Goal: Task Accomplishment & Management: Complete application form

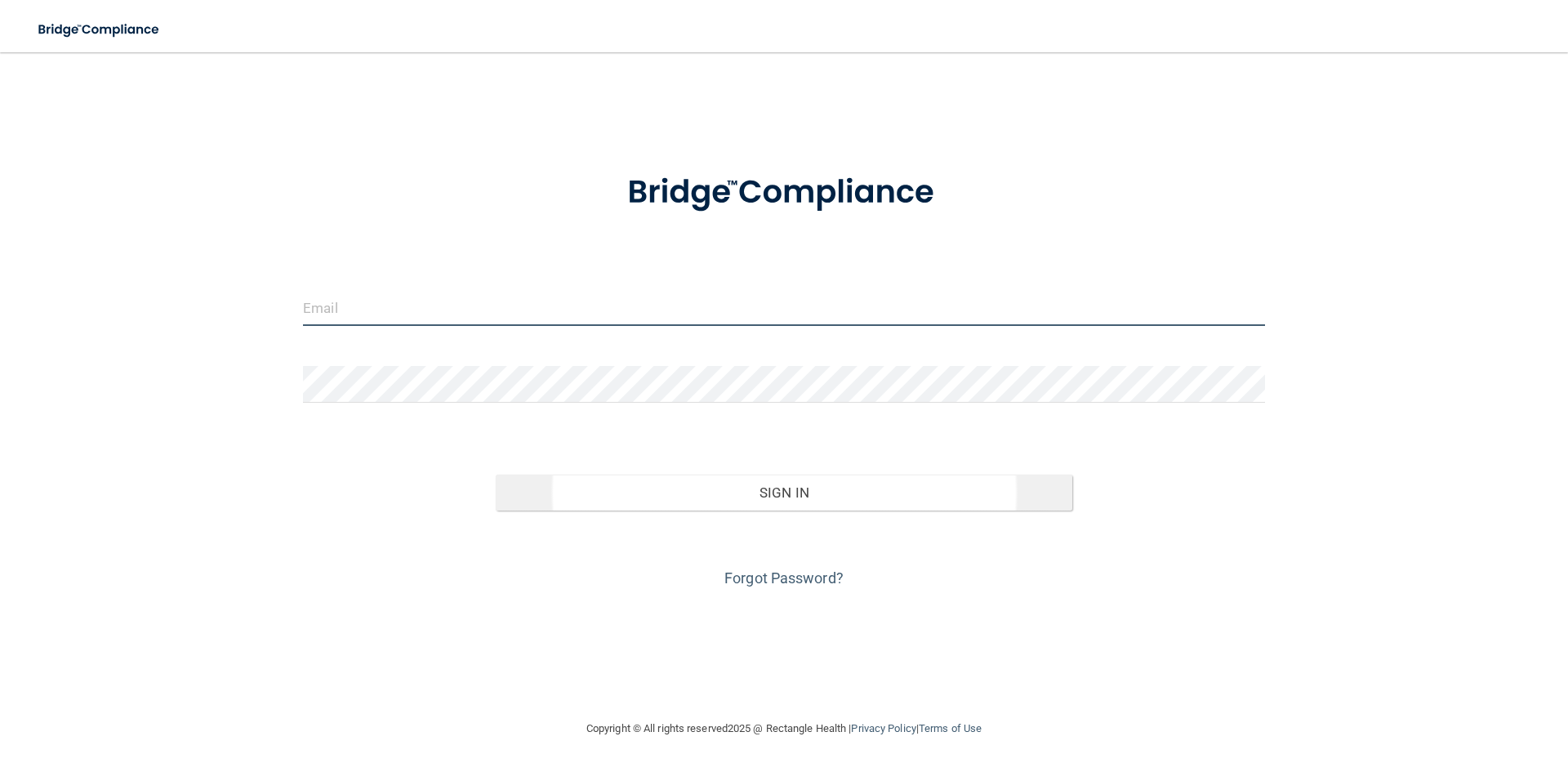
type input "[EMAIL_ADDRESS][DOMAIN_NAME]"
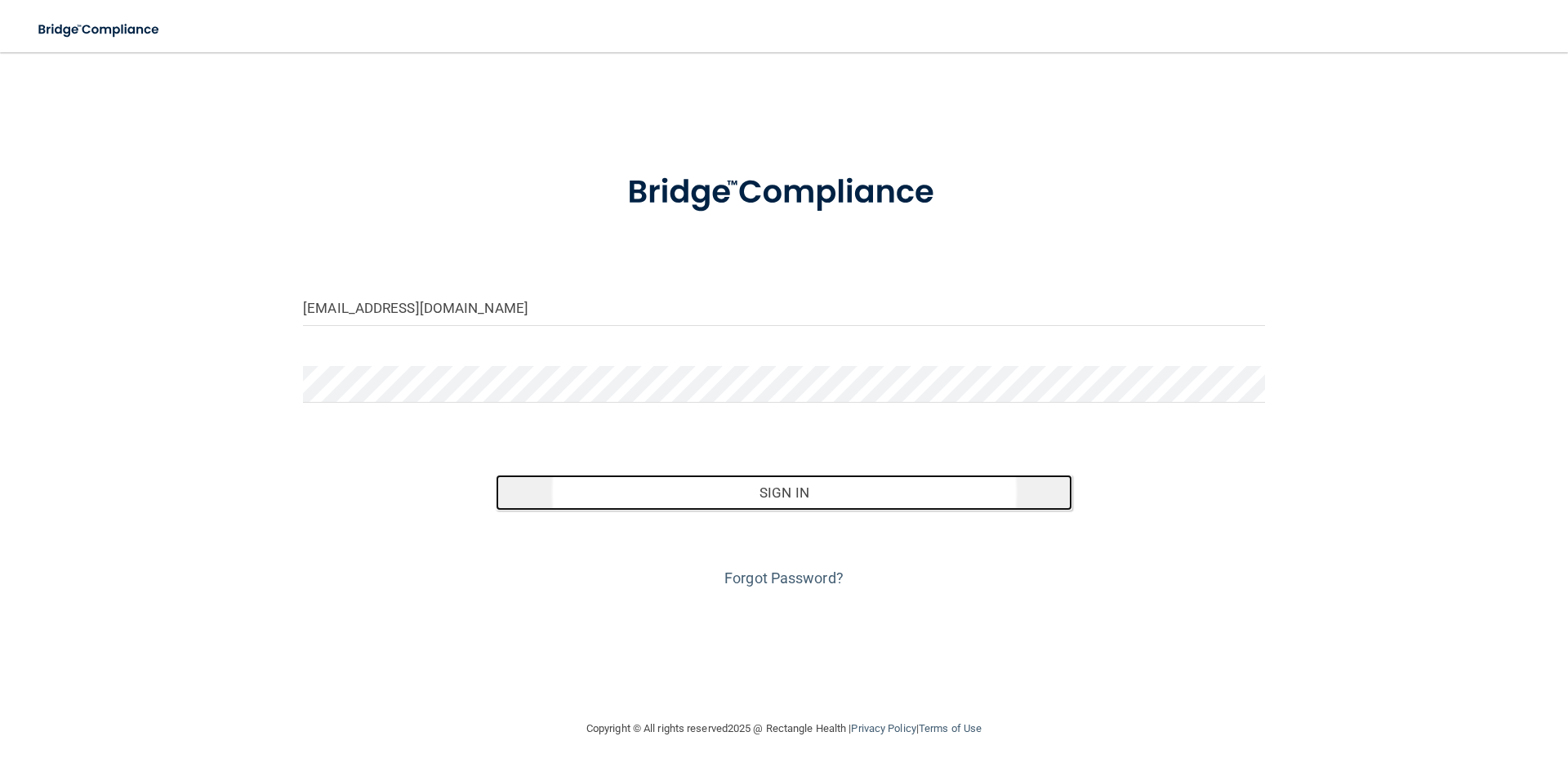
click at [689, 490] on button "Sign In" at bounding box center [784, 493] width 577 height 36
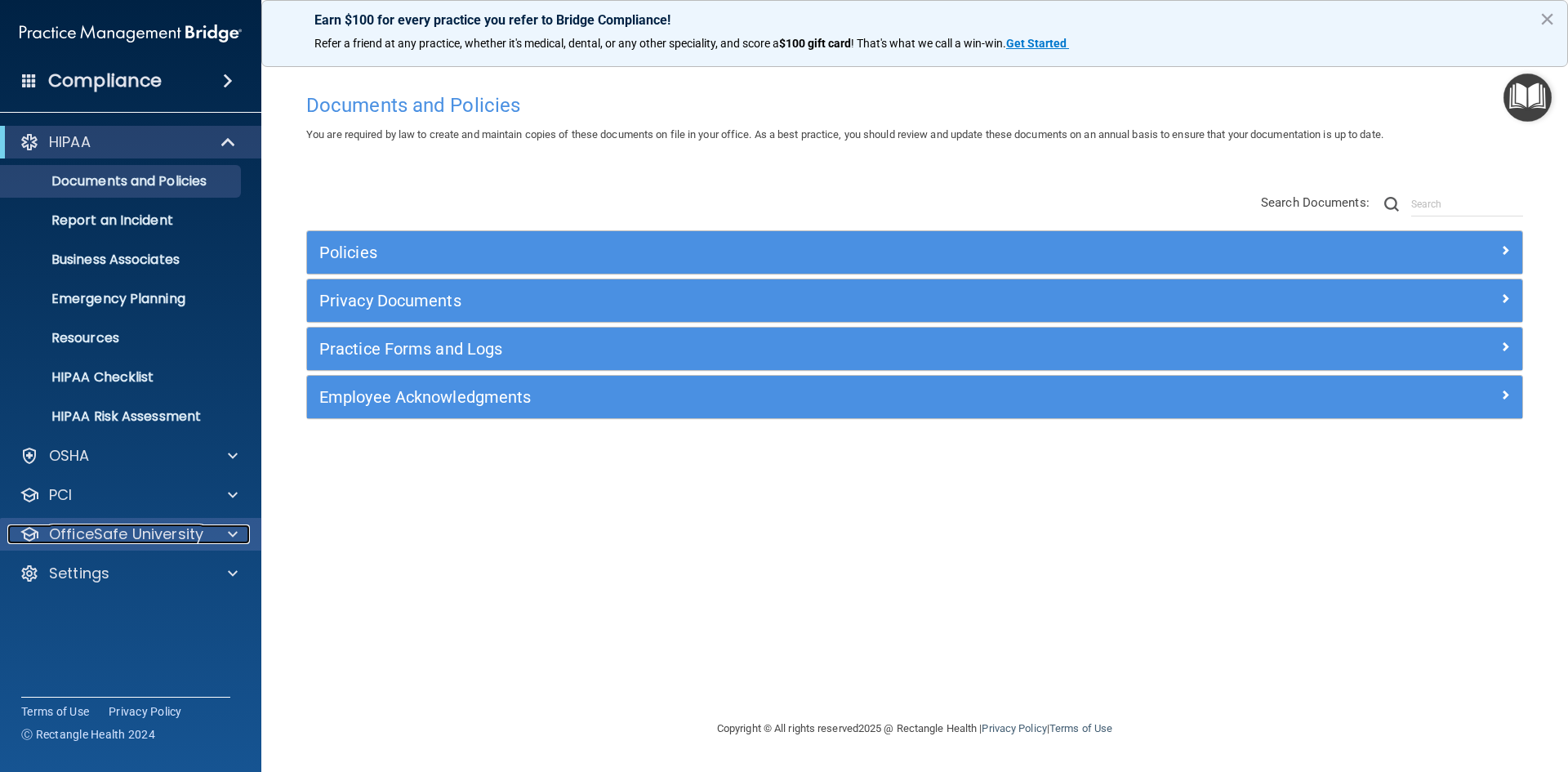
click at [79, 540] on p "OfficeSafe University" at bounding box center [126, 534] width 154 height 20
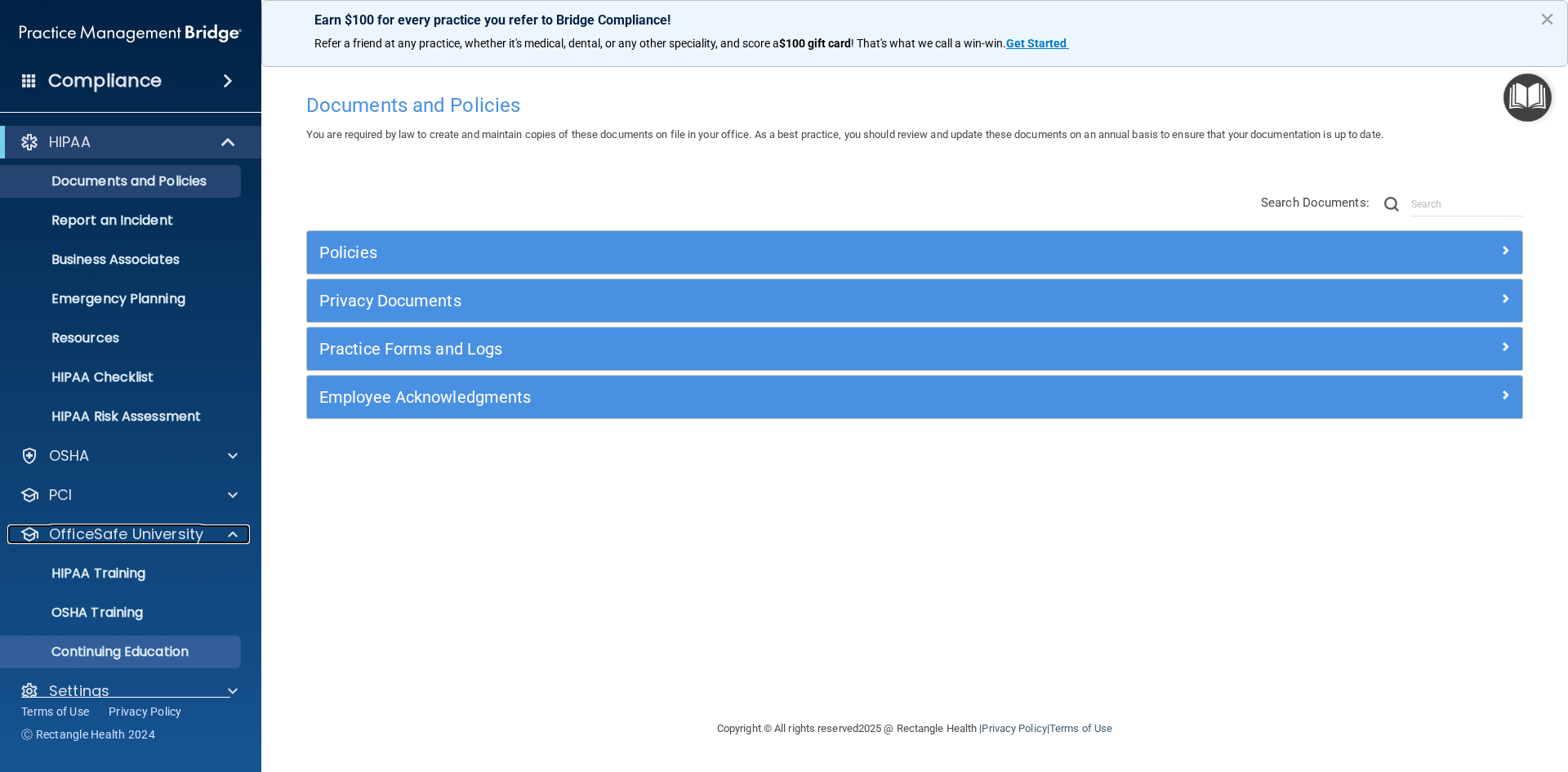
scroll to position [24, 0]
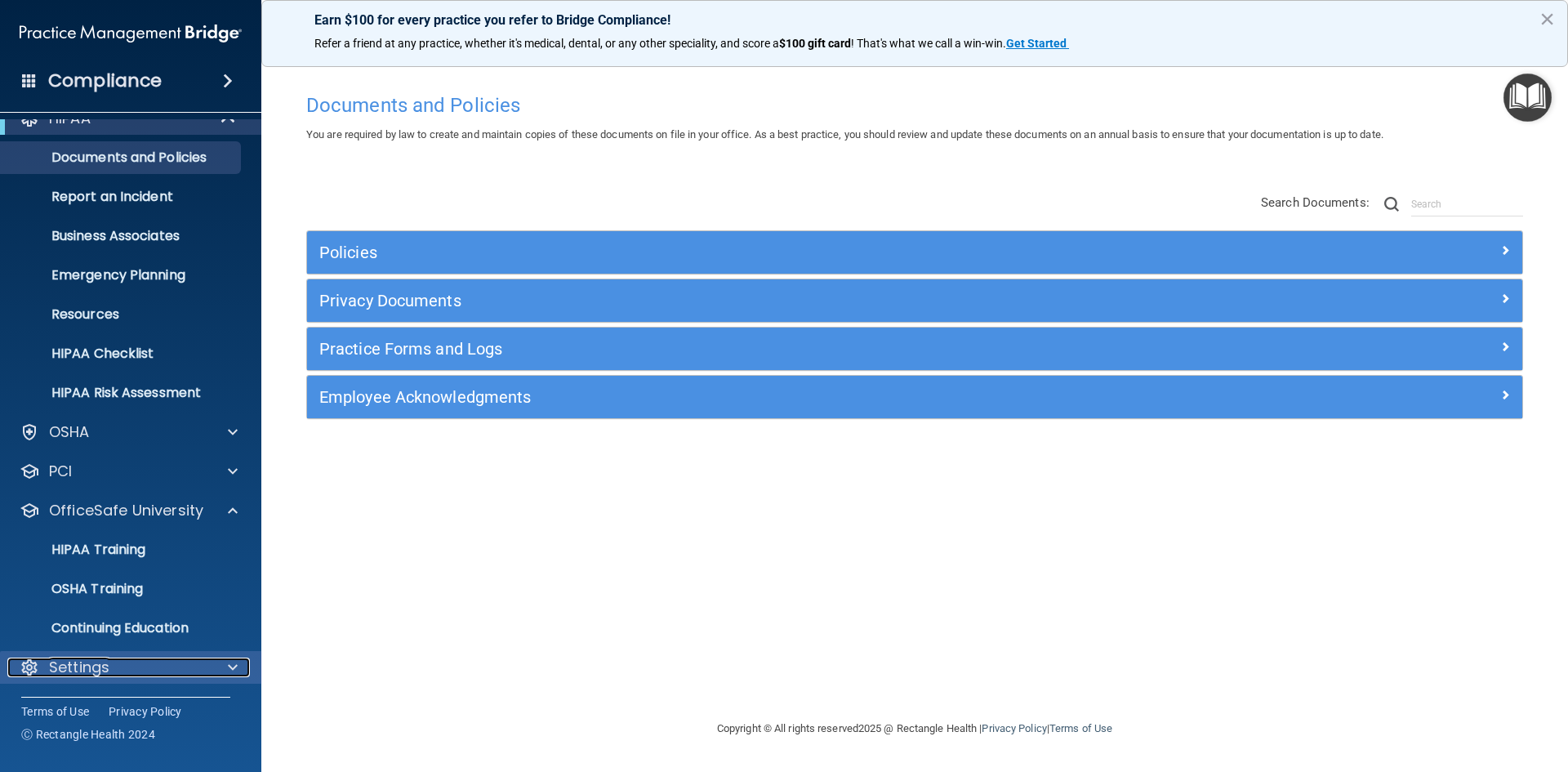
click at [111, 657] on div "Settings" at bounding box center [108, 667] width 202 height 20
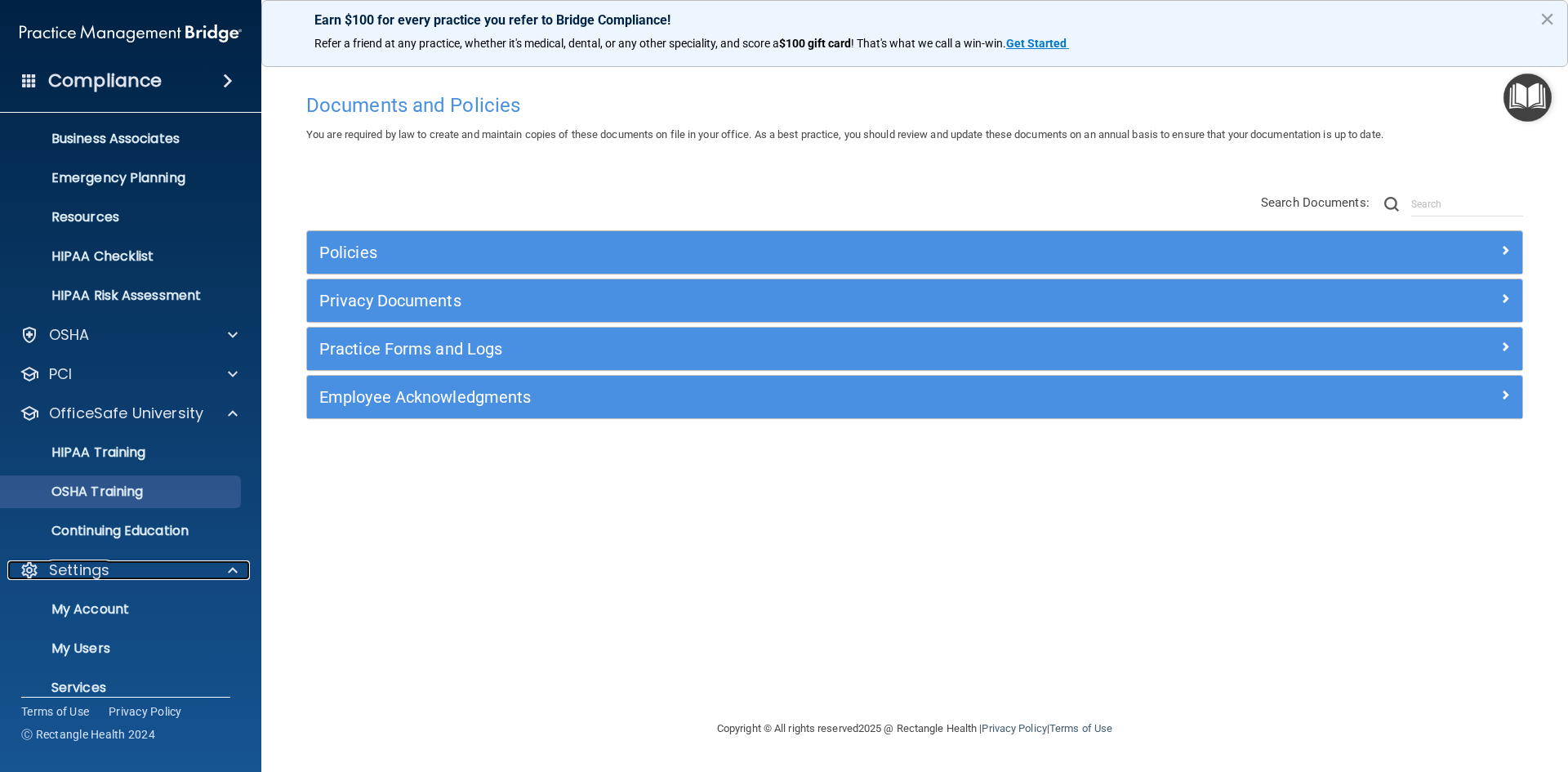
scroll to position [181, 0]
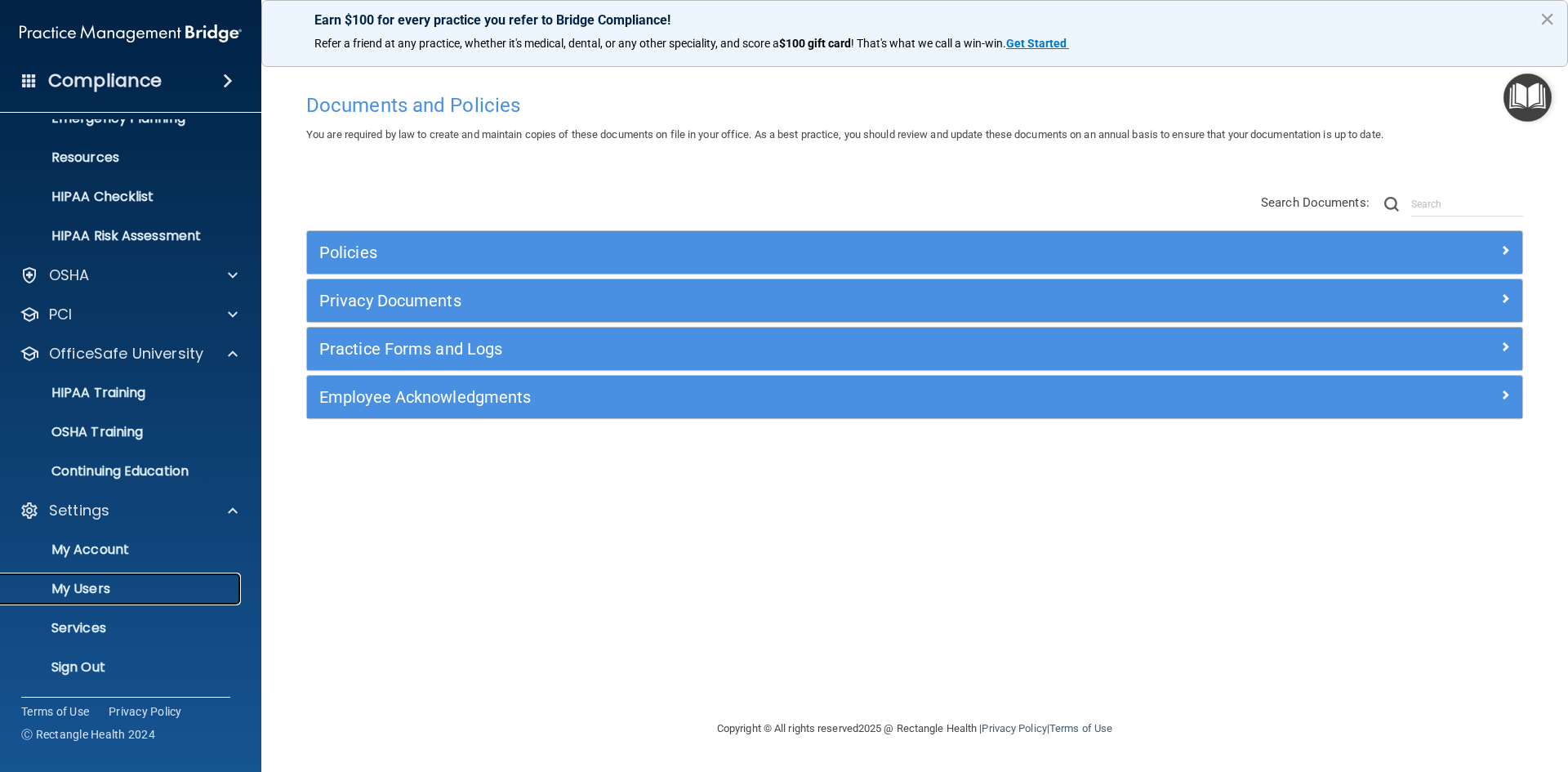
click at [97, 584] on p "My Users" at bounding box center [122, 589] width 223 height 17
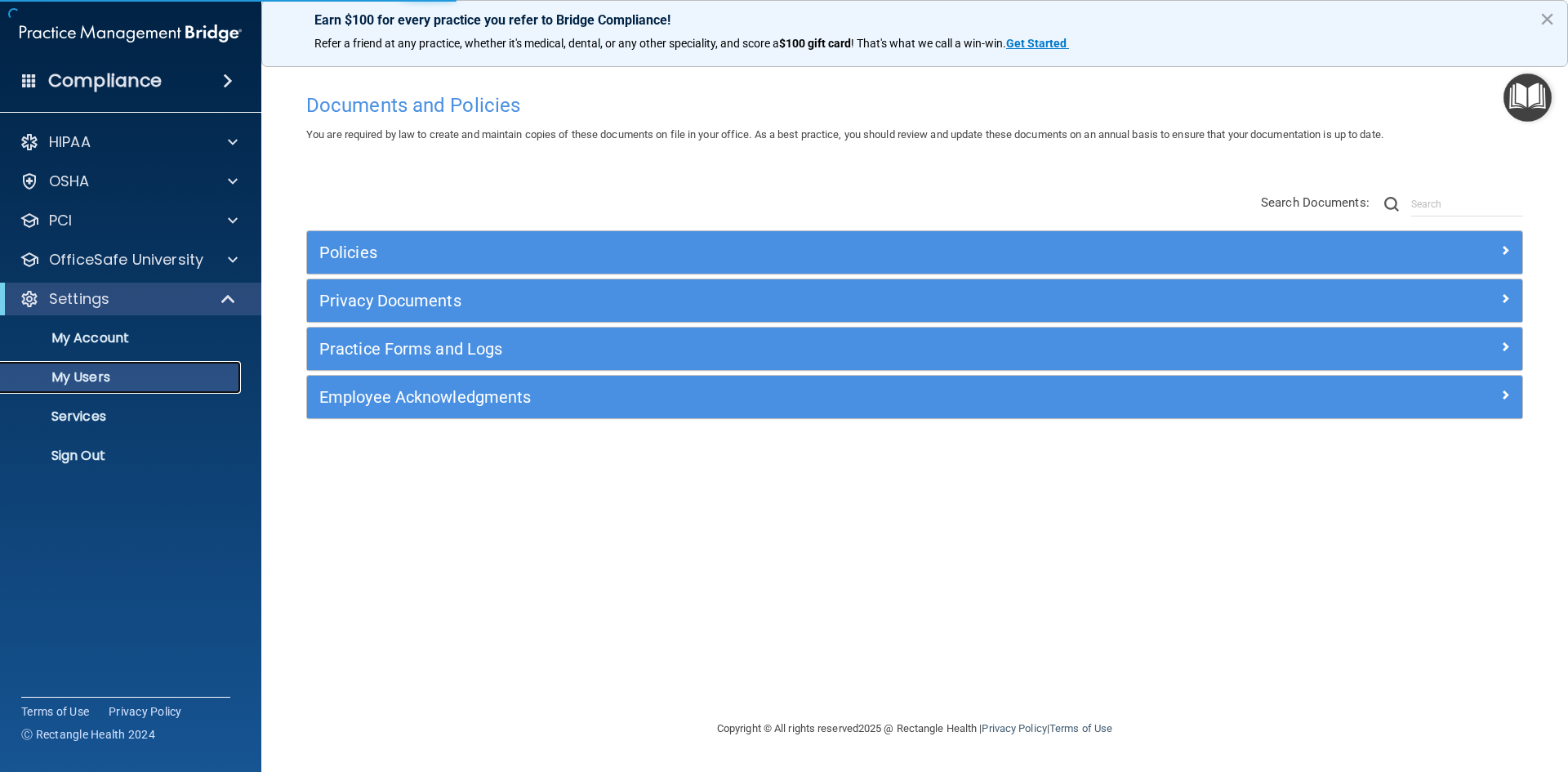
select select "20"
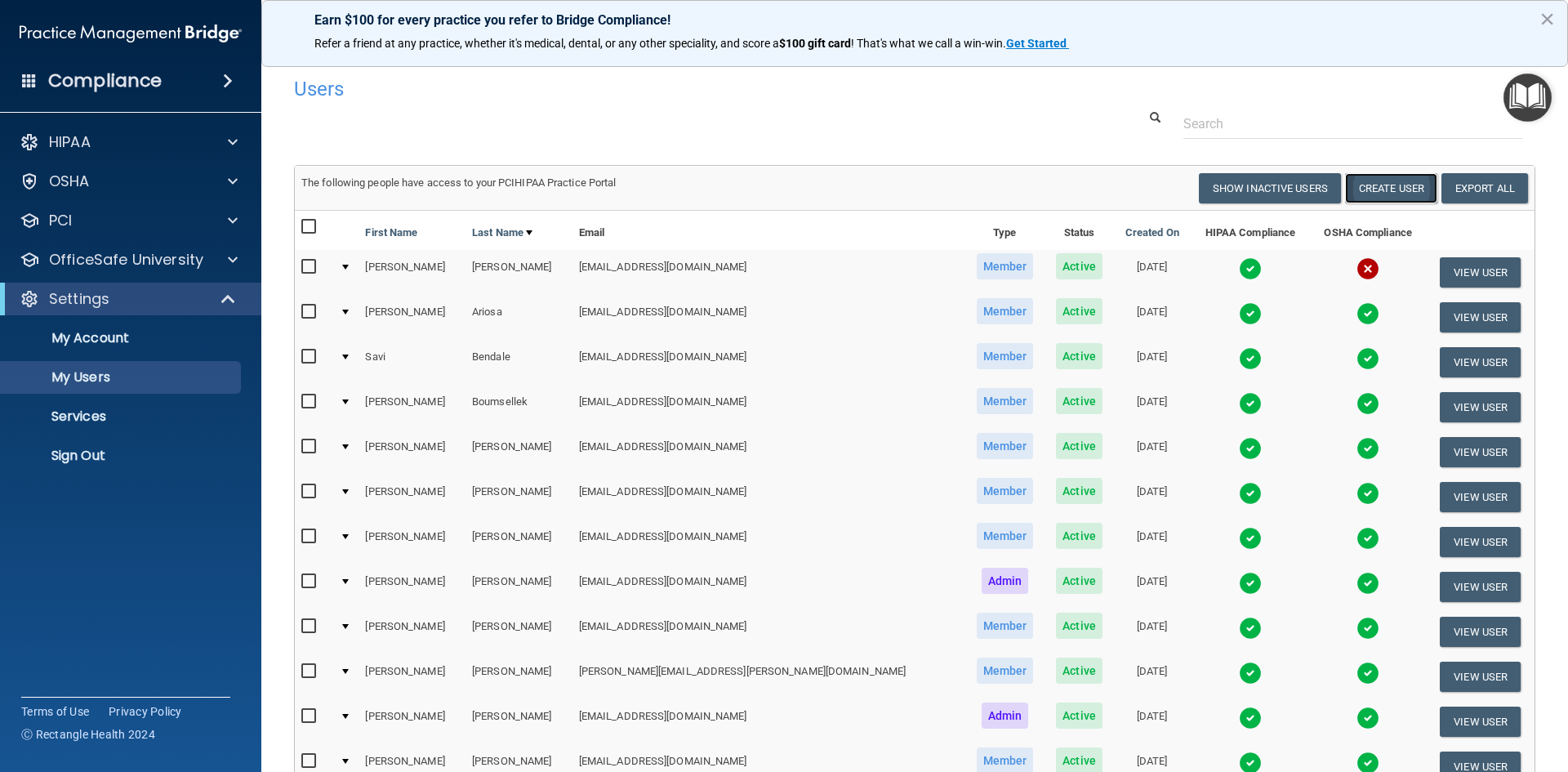
click at [1378, 187] on button "Create User" at bounding box center [1391, 188] width 92 height 31
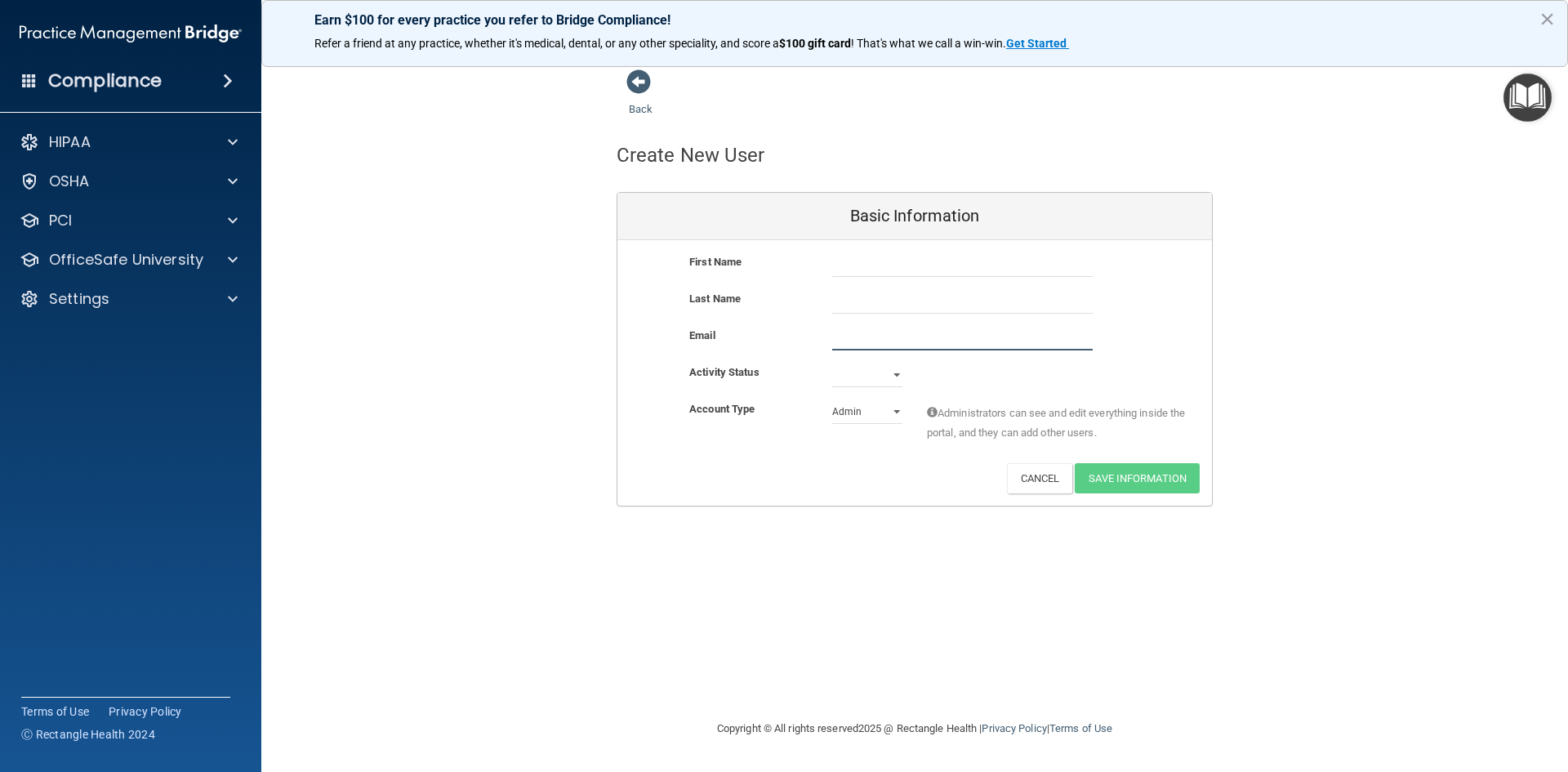
click at [878, 336] on input "email" at bounding box center [962, 339] width 260 height 25
paste input "[EMAIL_ADDRESS][DOMAIN_NAME]"
type input "[EMAIL_ADDRESS][DOMAIN_NAME]"
click at [860, 265] on input "text" at bounding box center [962, 265] width 260 height 25
type input "Estefany"
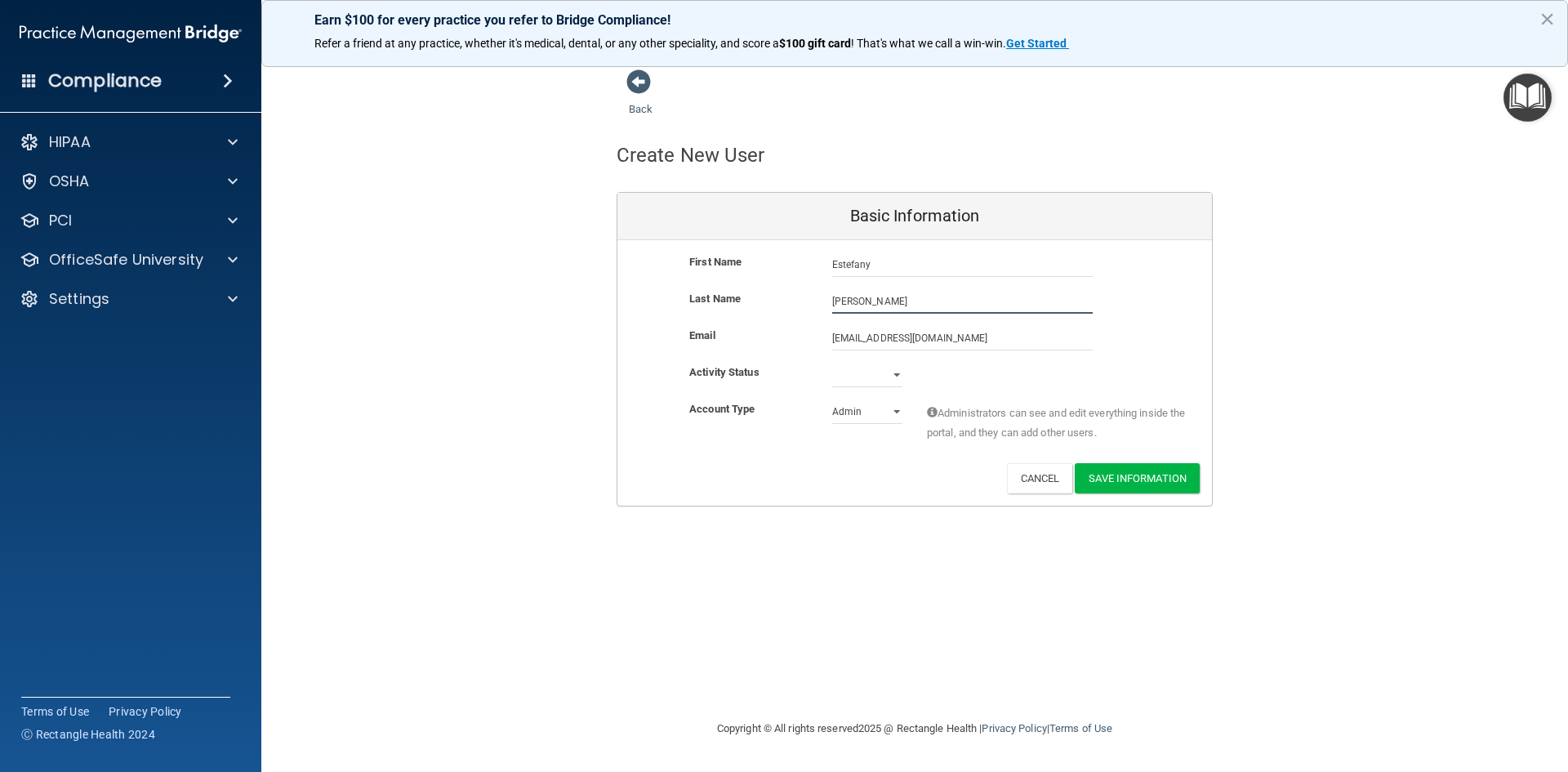
type input "[PERSON_NAME]"
click at [891, 376] on select "Active Inactive" at bounding box center [867, 375] width 70 height 25
select select "active"
click at [832, 362] on select "Active Inactive" at bounding box center [867, 375] width 70 height 25
click at [878, 414] on select "Admin Member" at bounding box center [867, 412] width 70 height 25
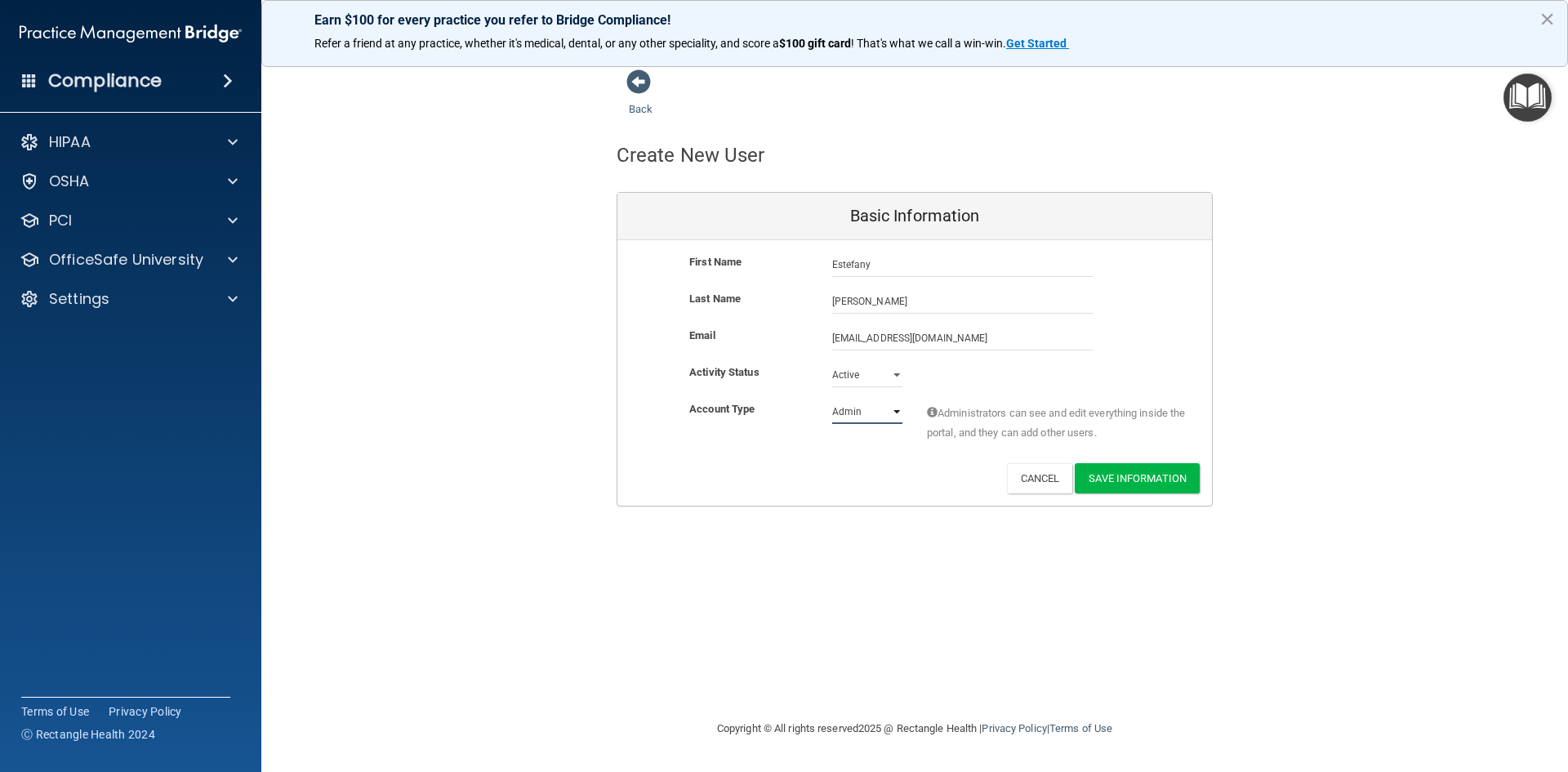
select select "practice_member"
click at [832, 400] on select "Admin Member" at bounding box center [867, 412] width 70 height 25
click at [1161, 470] on button "Save Information" at bounding box center [1136, 478] width 125 height 31
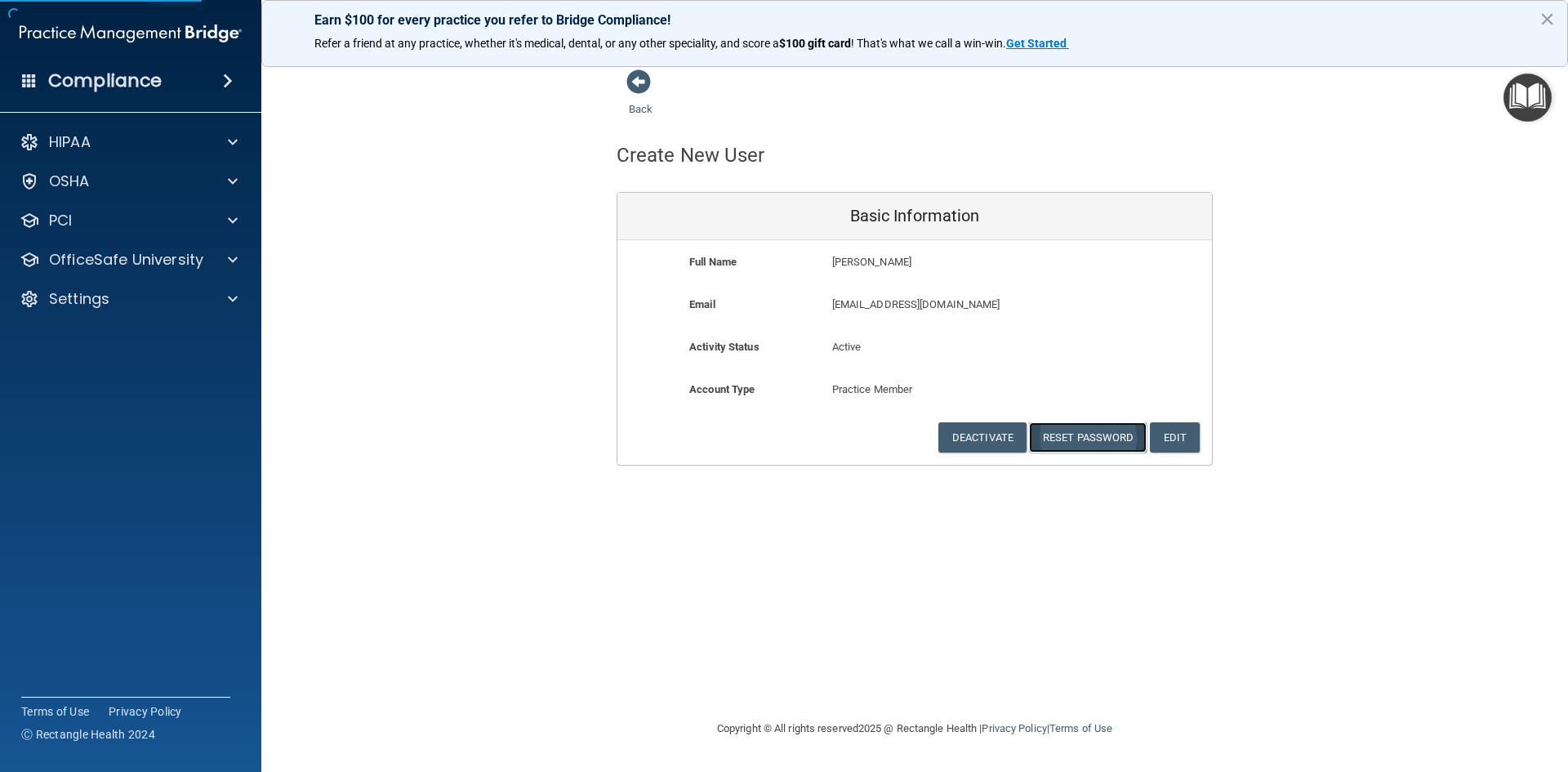
click at [1083, 429] on button "Reset Password" at bounding box center [1087, 437] width 117 height 31
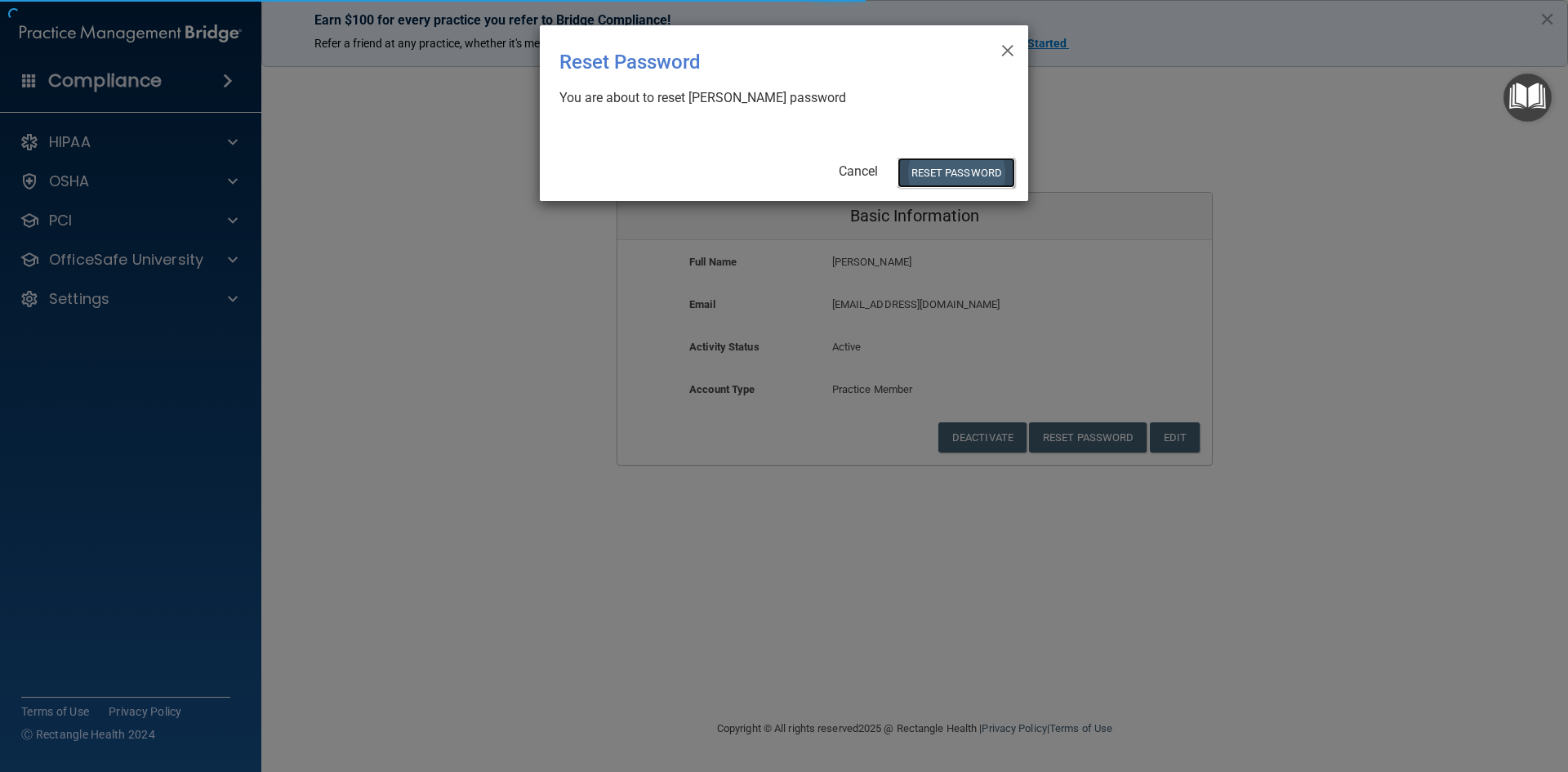
click at [969, 171] on button "Reset Password" at bounding box center [956, 173] width 117 height 31
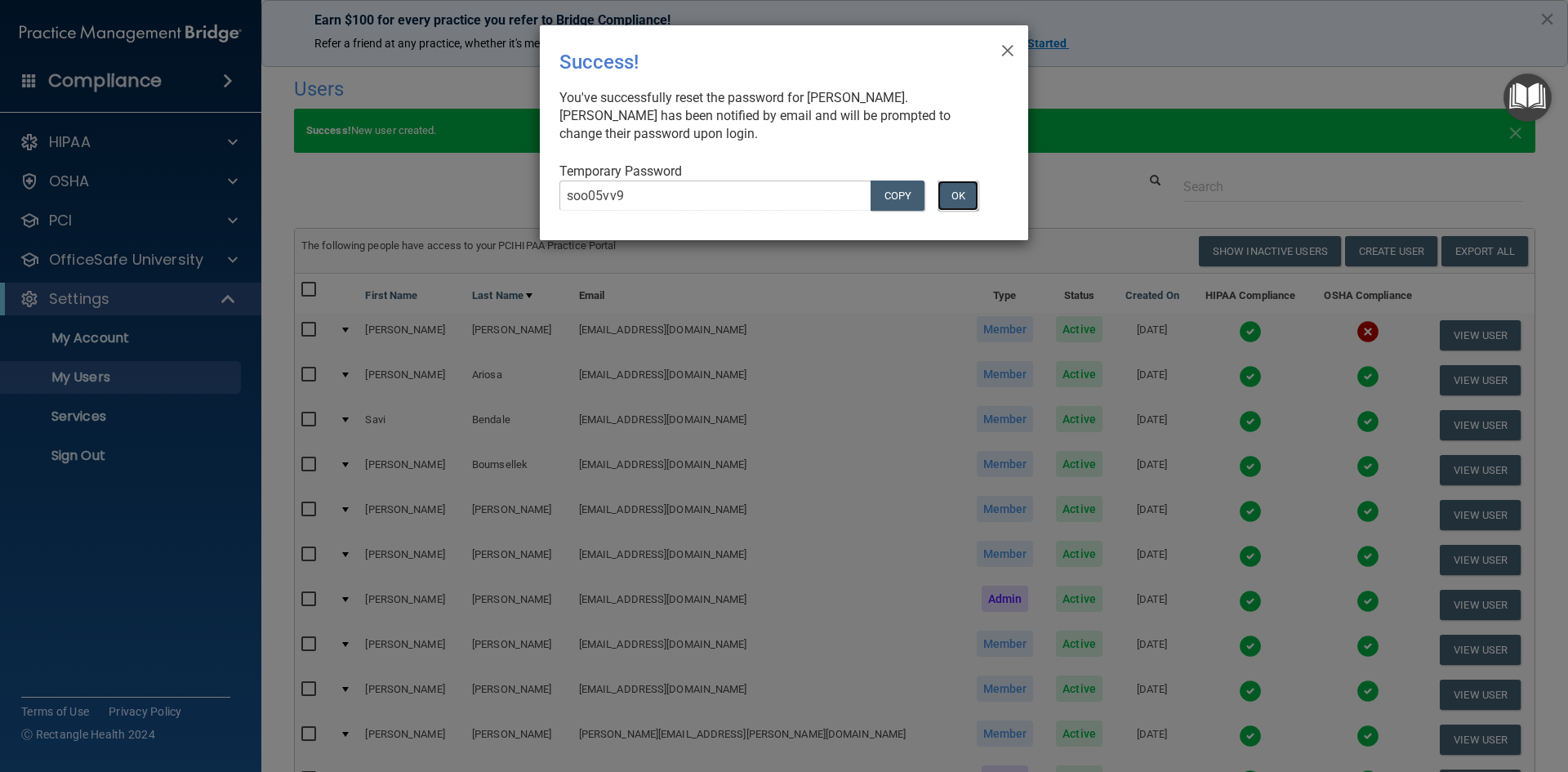
click at [973, 190] on button "OK" at bounding box center [957, 196] width 40 height 31
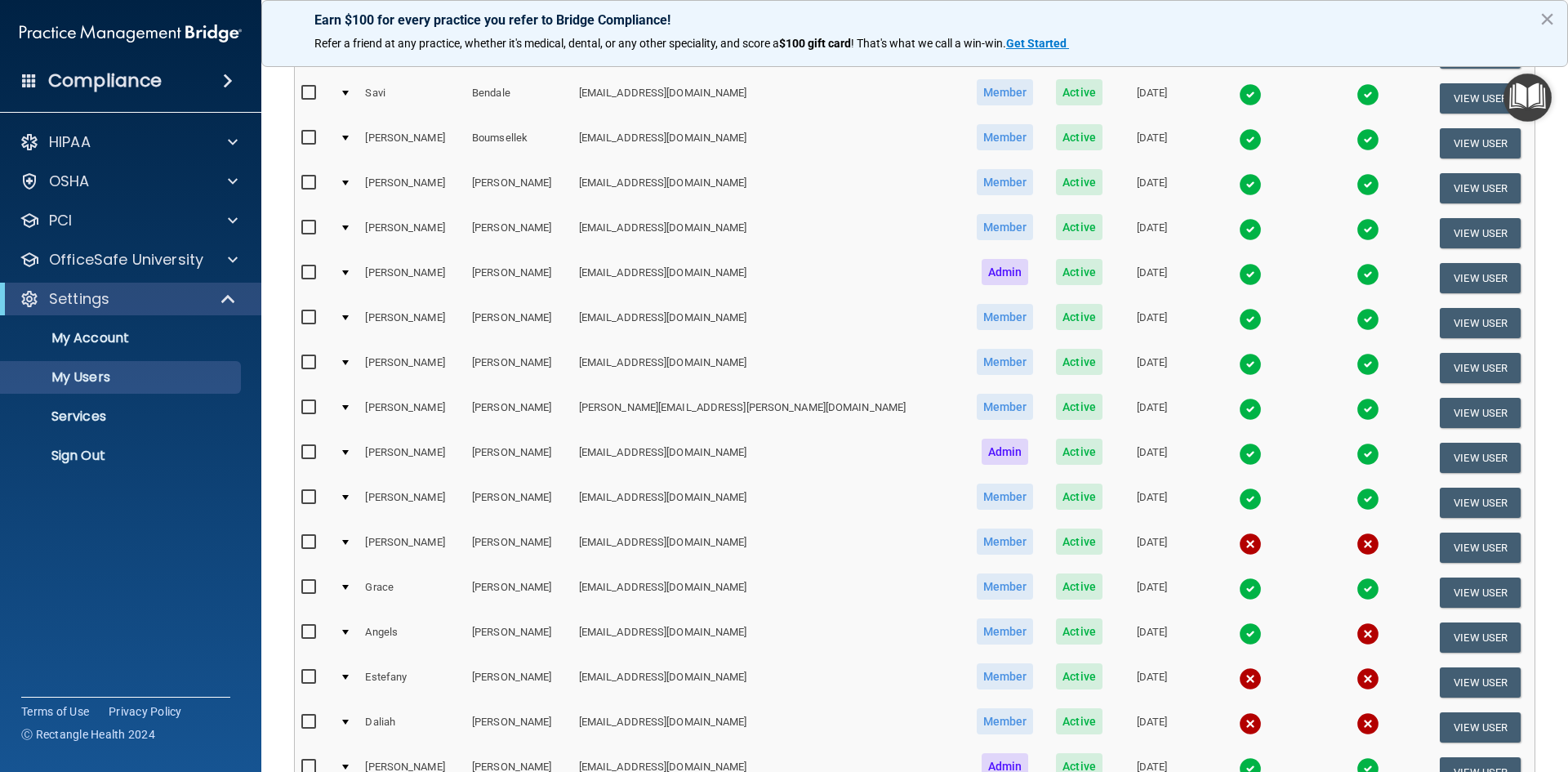
scroll to position [490, 0]
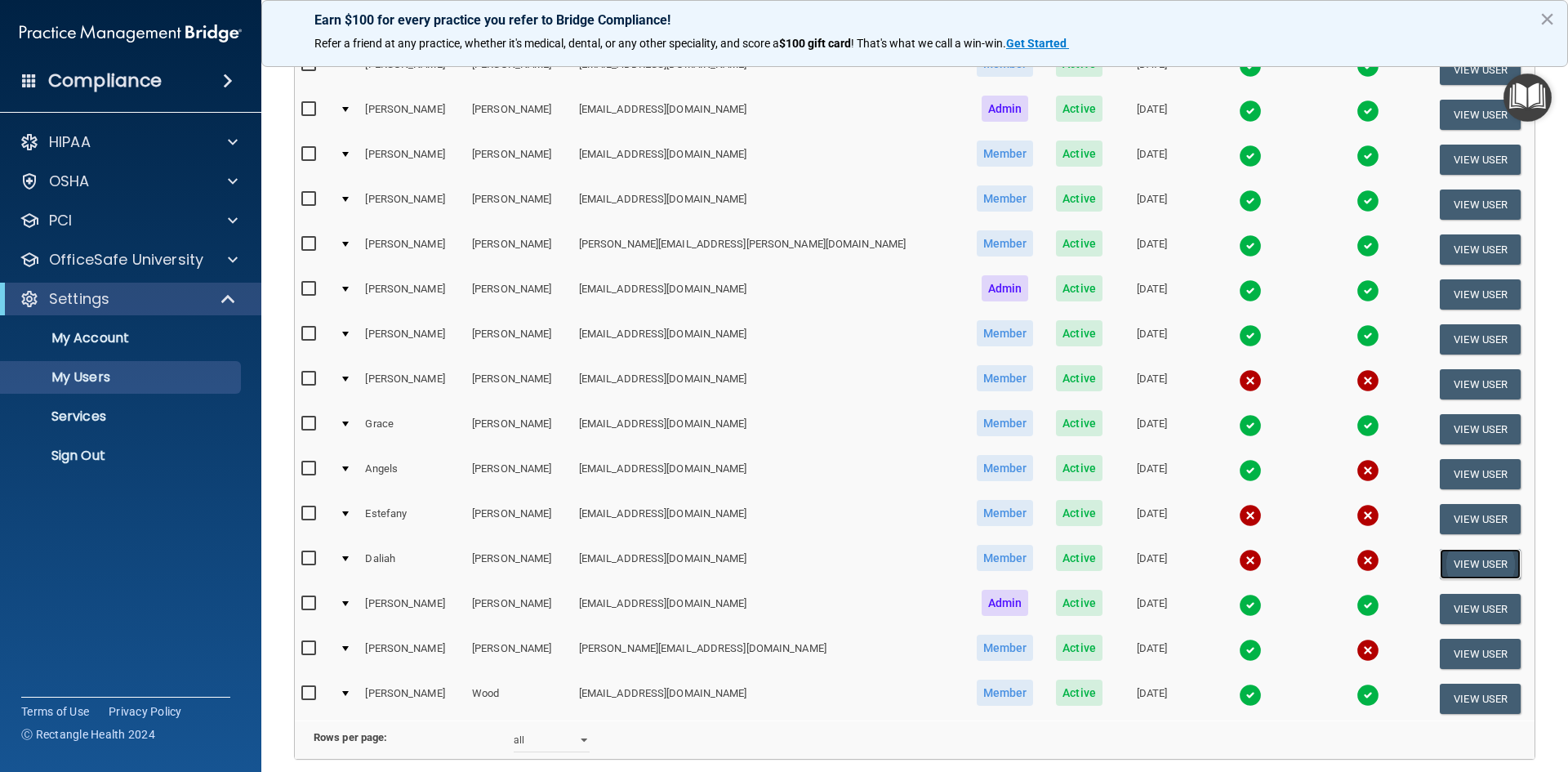
click at [1459, 570] on button "View User" at bounding box center [1480, 564] width 81 height 31
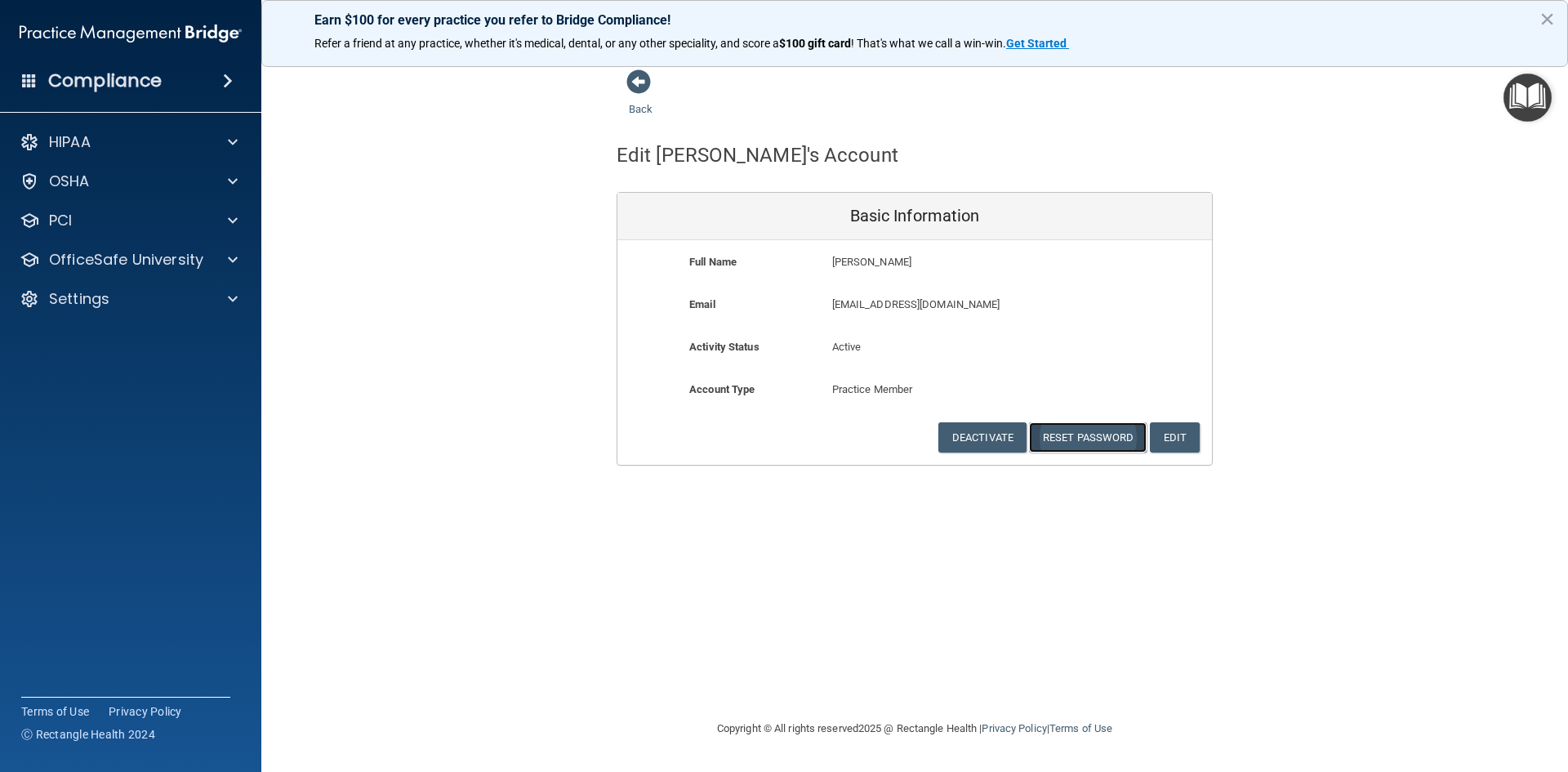
click at [1113, 429] on button "Reset Password" at bounding box center [1087, 437] width 117 height 31
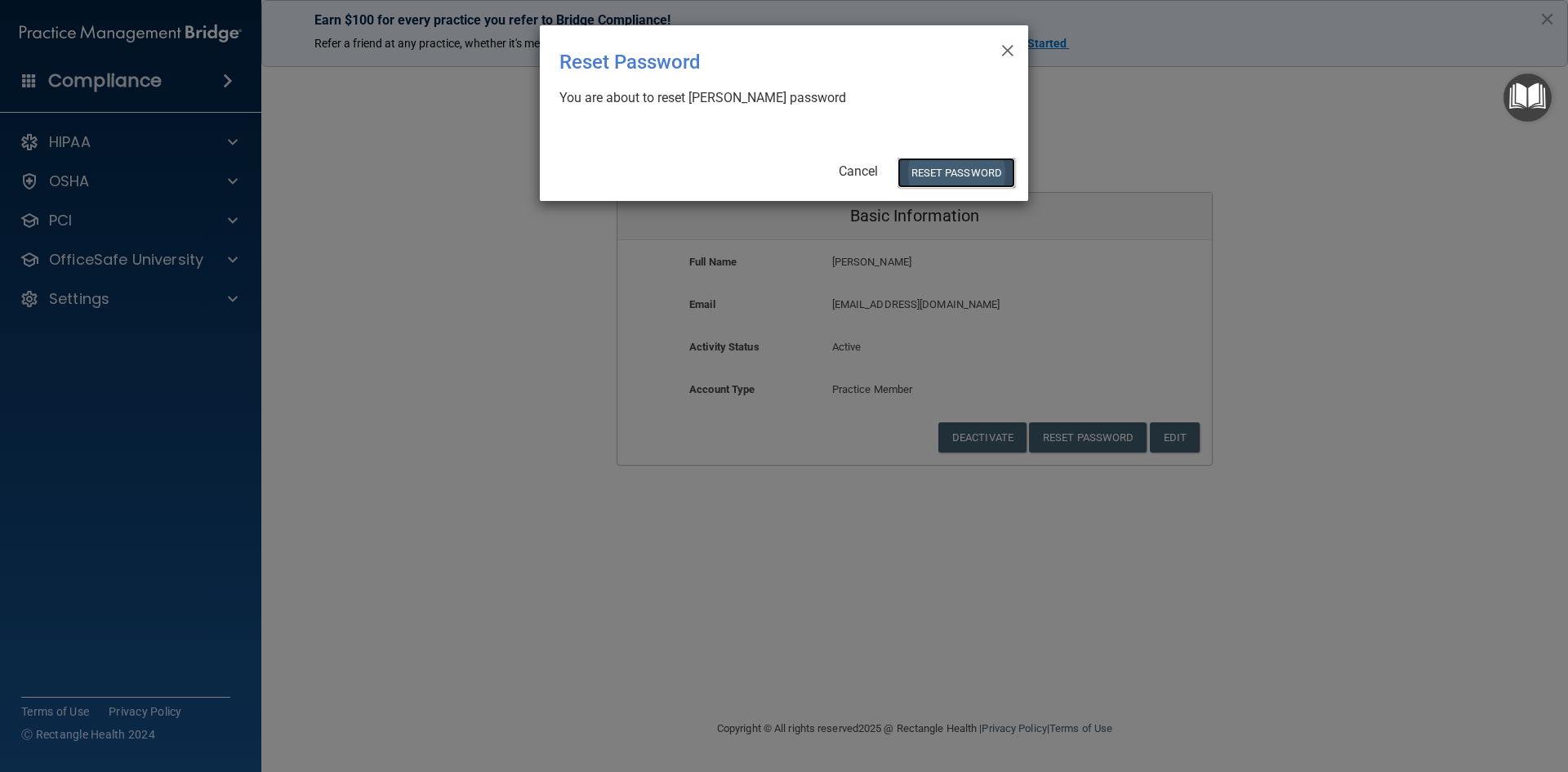
click at [924, 164] on button "Reset Password" at bounding box center [956, 173] width 117 height 31
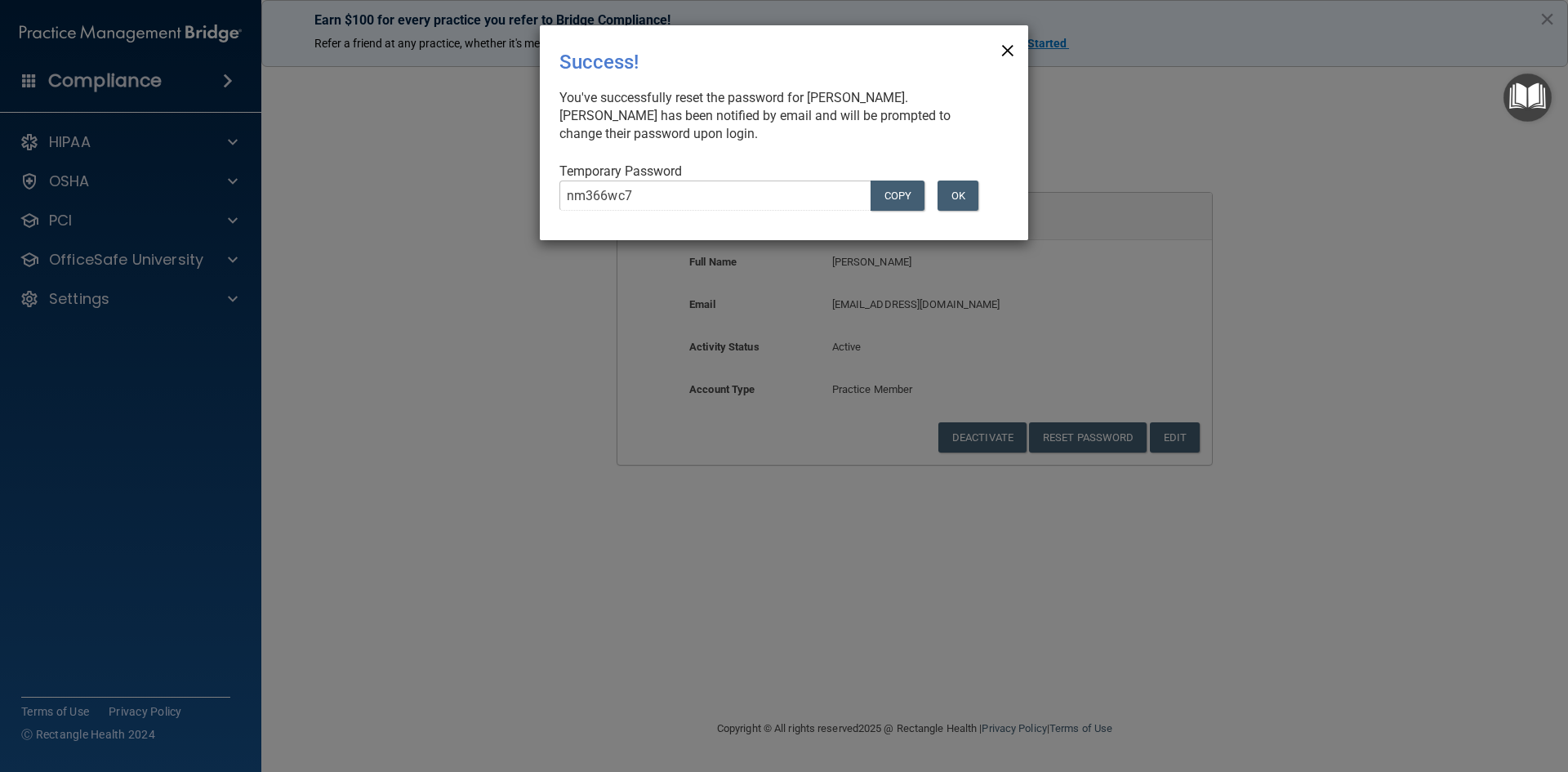
click at [1005, 50] on span "×" at bounding box center [1007, 49] width 15 height 33
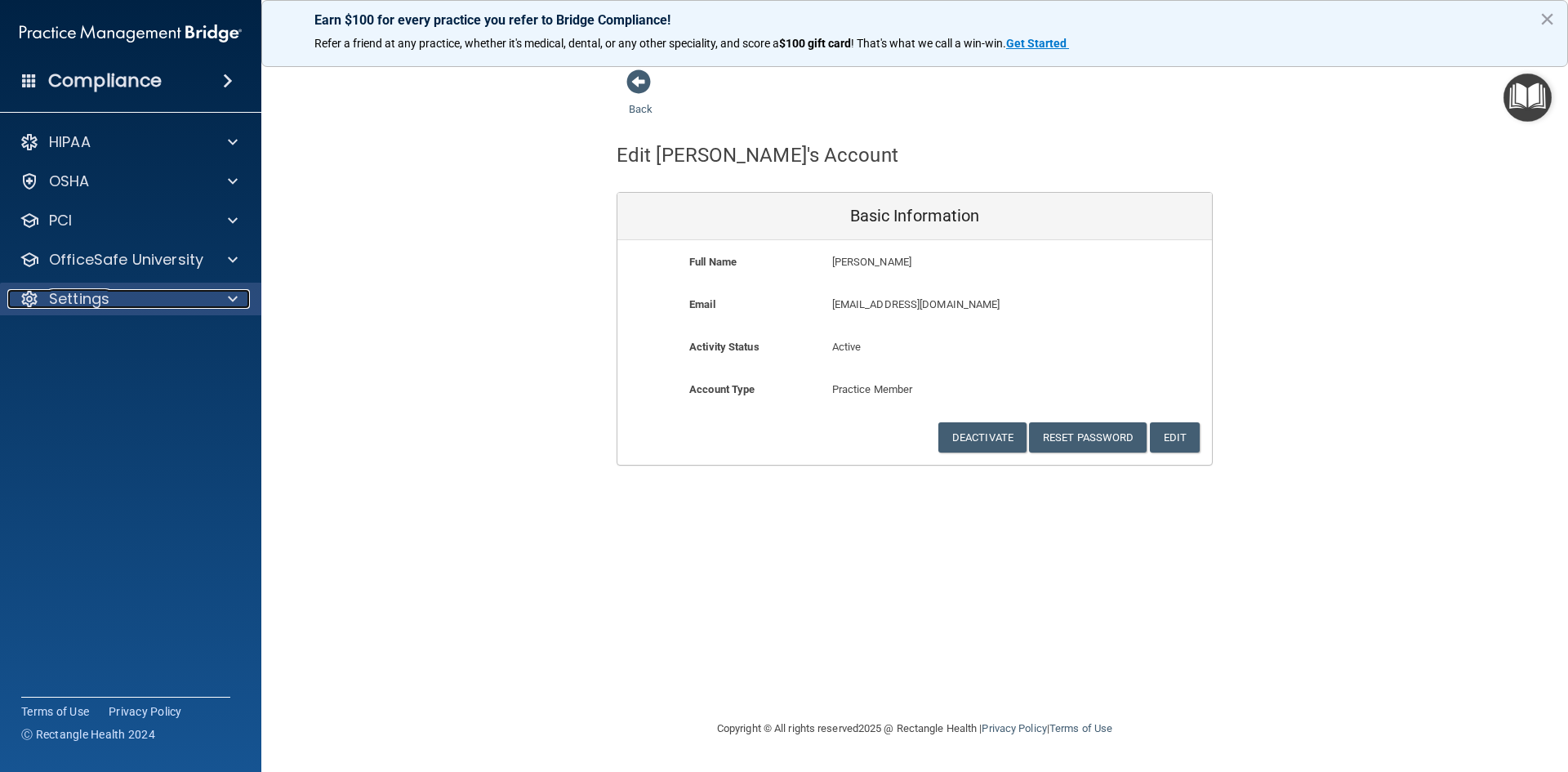
click at [64, 296] on p "Settings" at bounding box center [78, 299] width 60 height 20
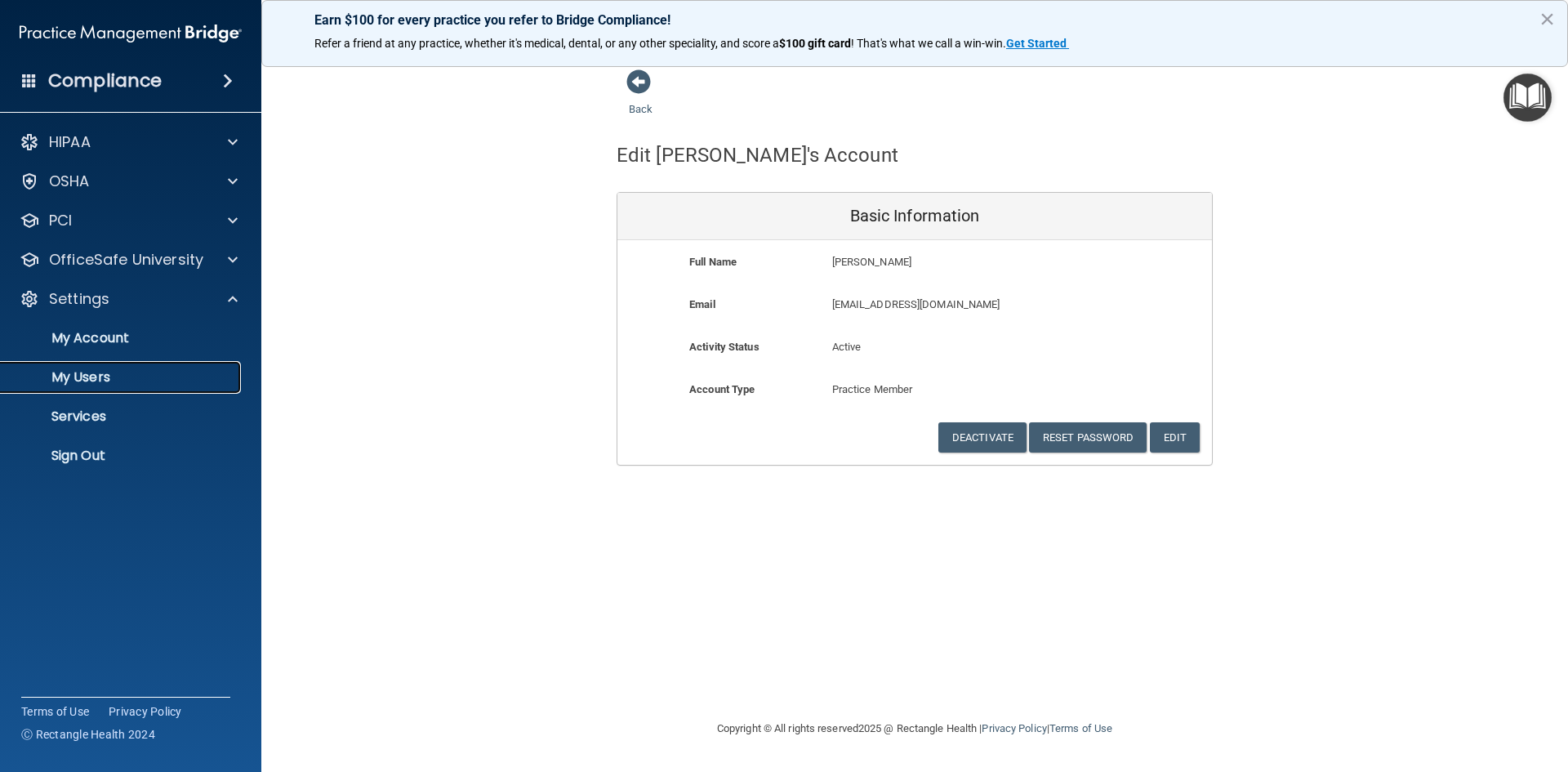
click at [92, 376] on p "My Users" at bounding box center [122, 377] width 223 height 17
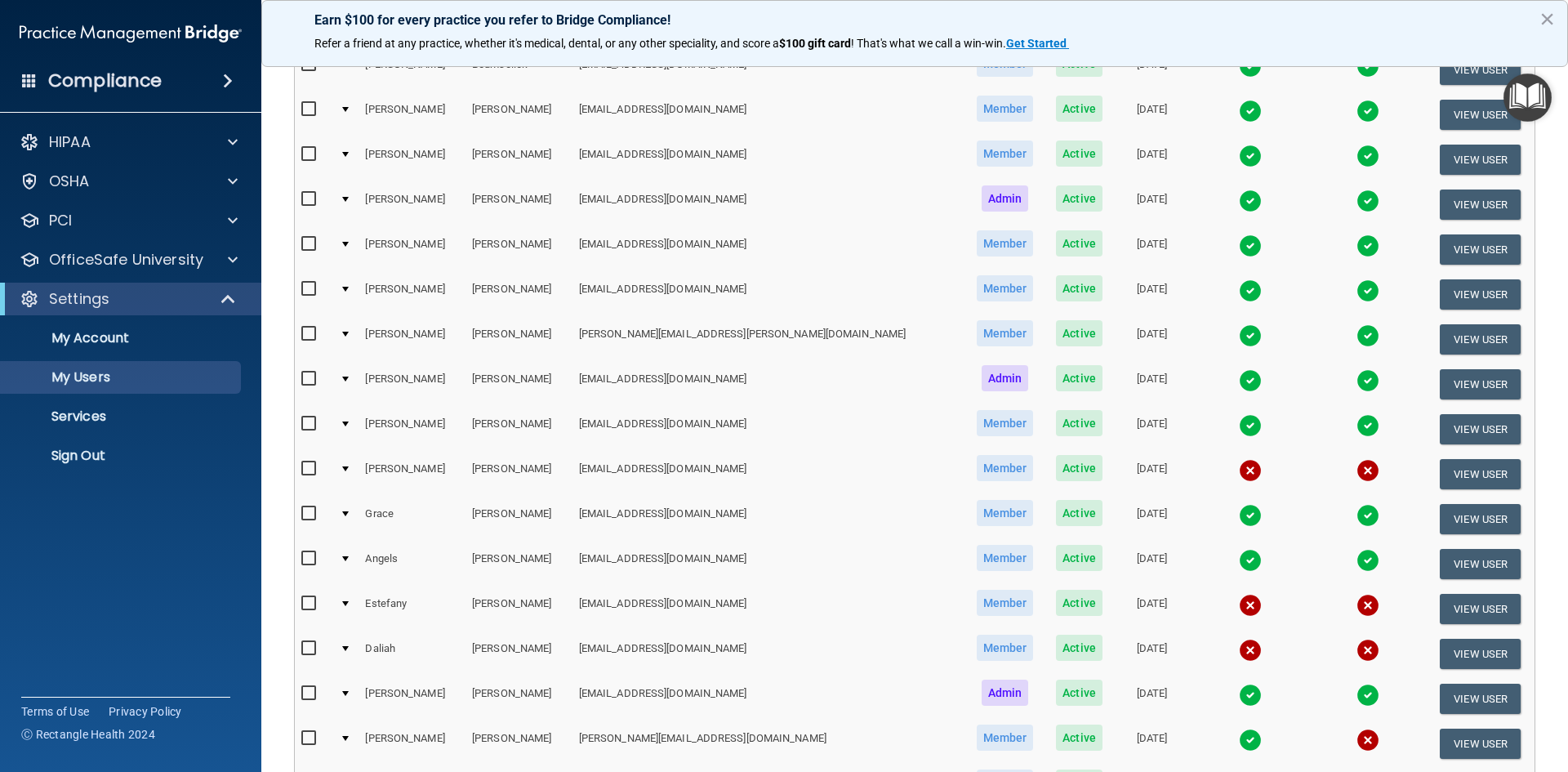
scroll to position [580, 0]
